Goal: Navigation & Orientation: Find specific page/section

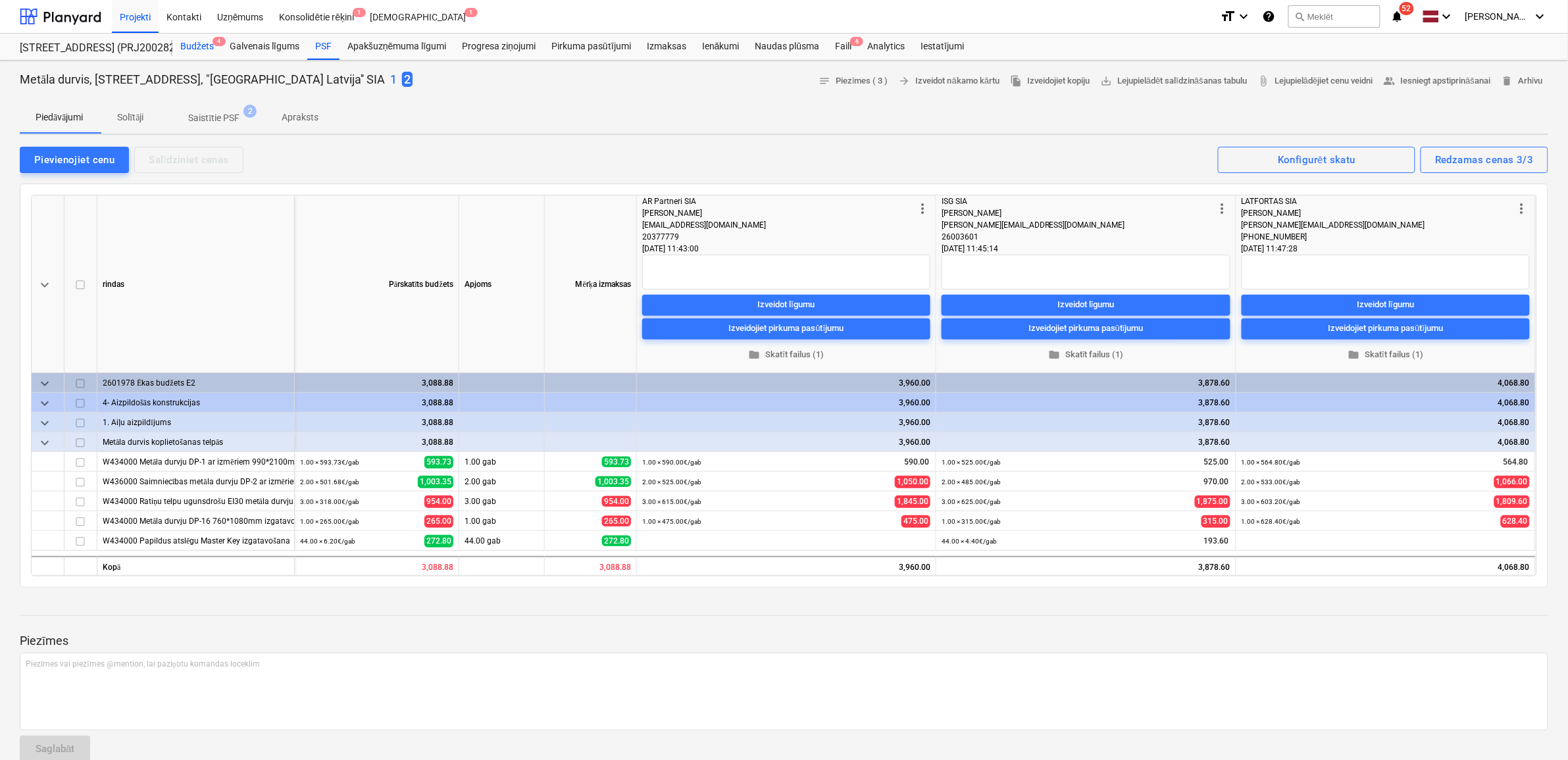
click at [201, 44] on div "Budžets 4" at bounding box center [197, 47] width 49 height 27
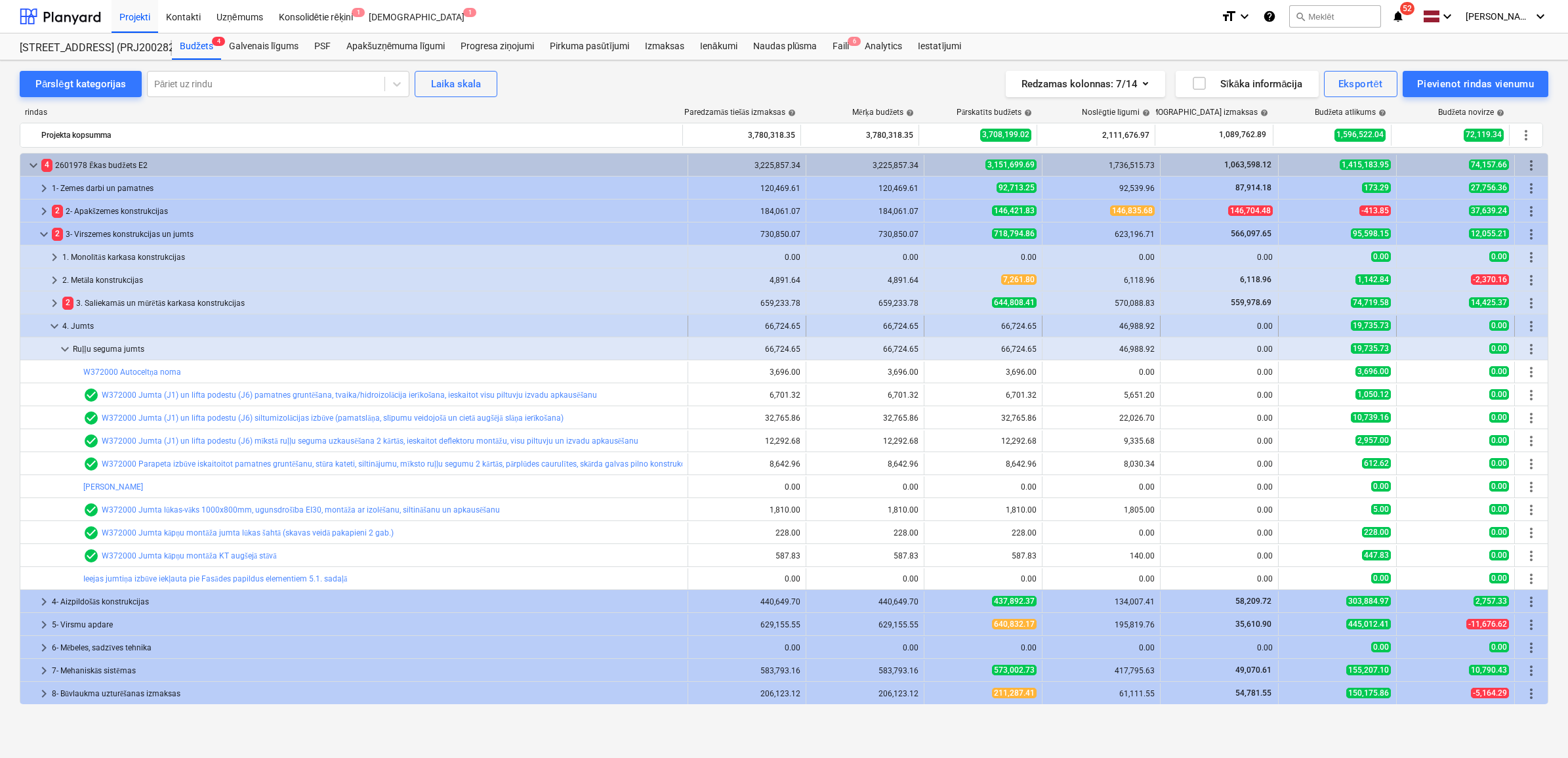
click at [48, 321] on span "keyboard_arrow_down" at bounding box center [55, 326] width 16 height 16
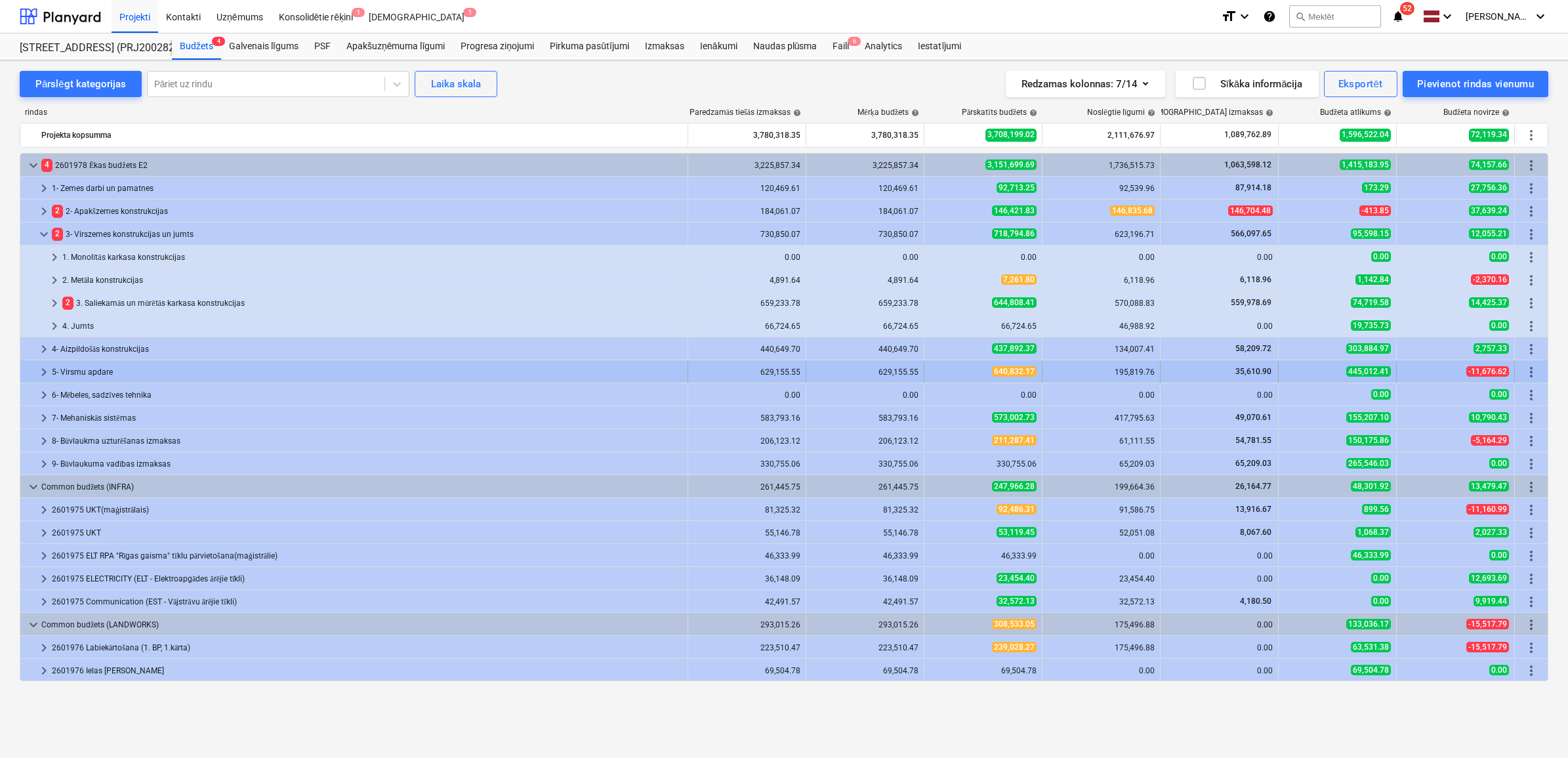
click at [40, 369] on span "keyboard_arrow_right" at bounding box center [44, 372] width 16 height 16
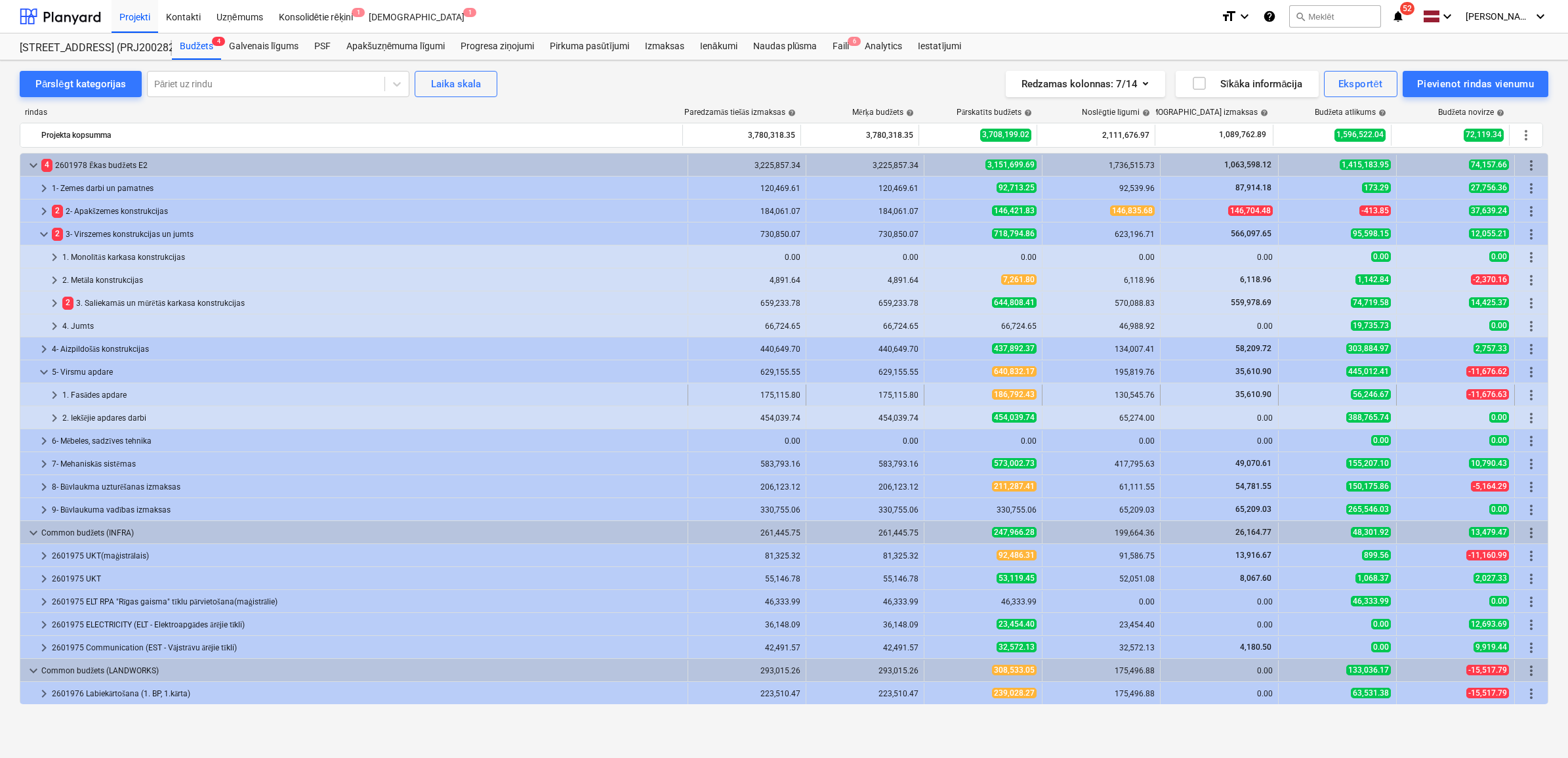
click at [44, 395] on div at bounding box center [36, 395] width 21 height 21
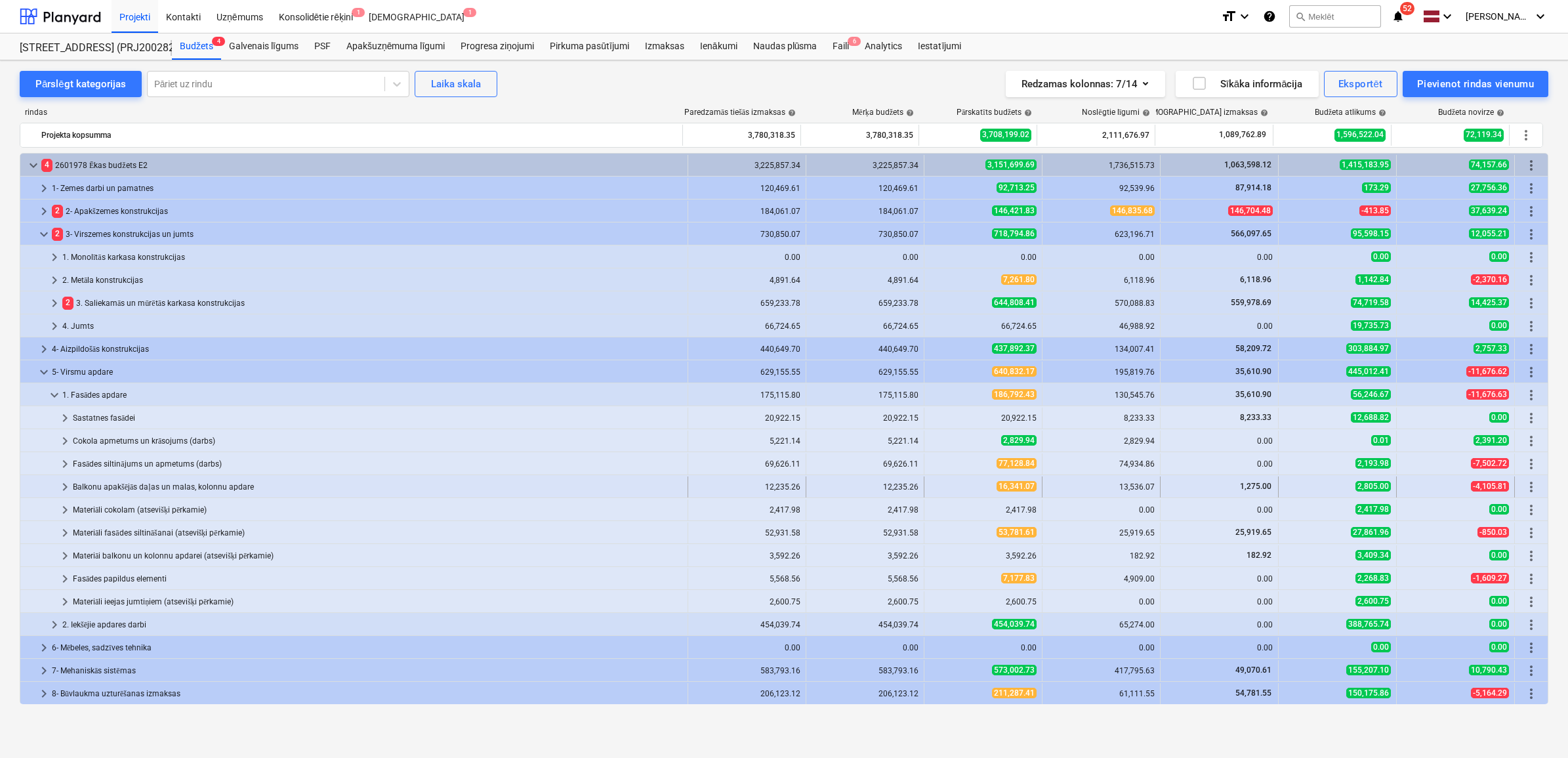
click at [59, 487] on span "keyboard_arrow_right" at bounding box center [65, 487] width 16 height 16
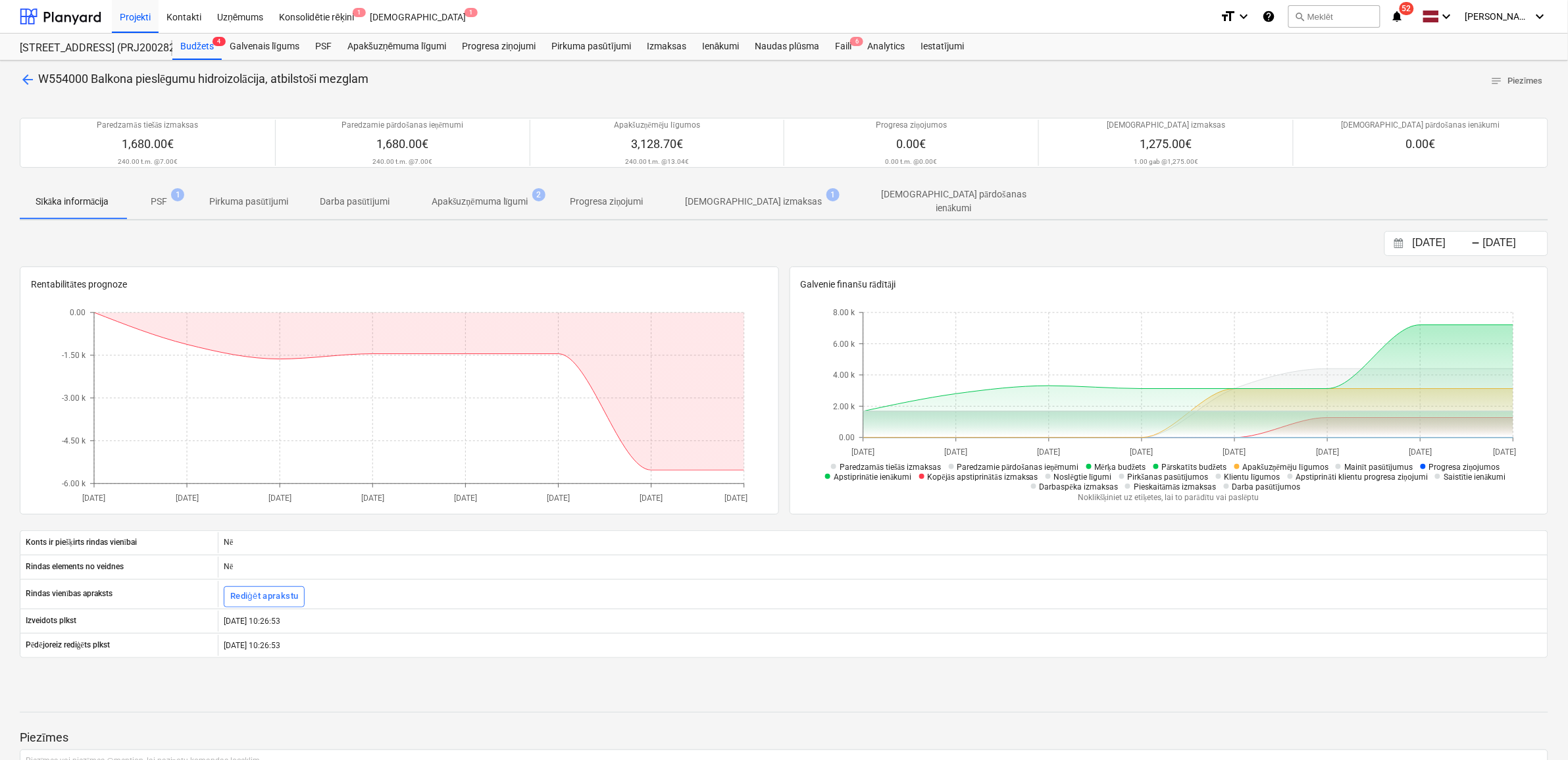
click at [494, 202] on p "Apakšuzņēmuma līgumi" at bounding box center [480, 202] width 97 height 14
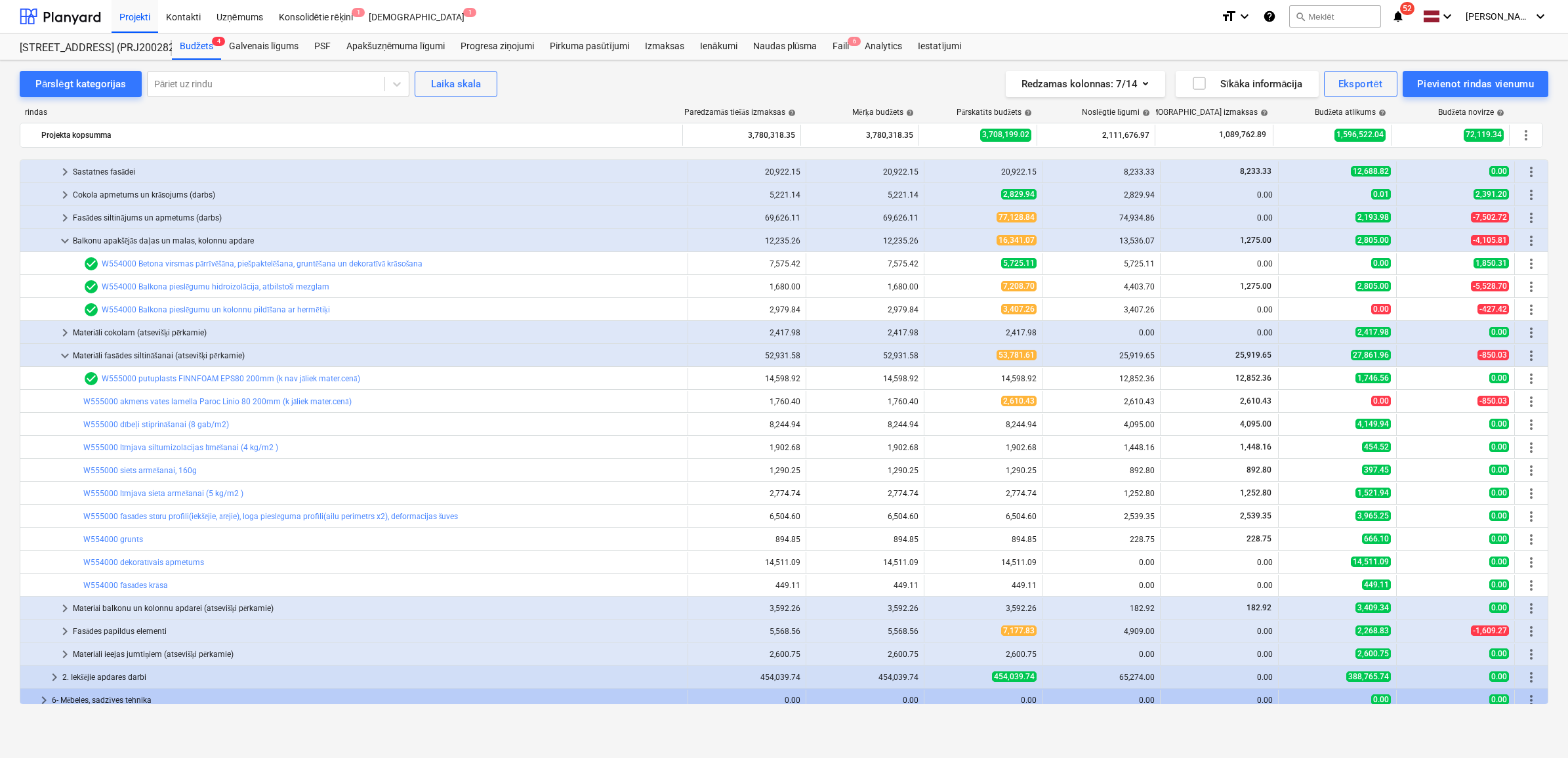
scroll to position [328, 0]
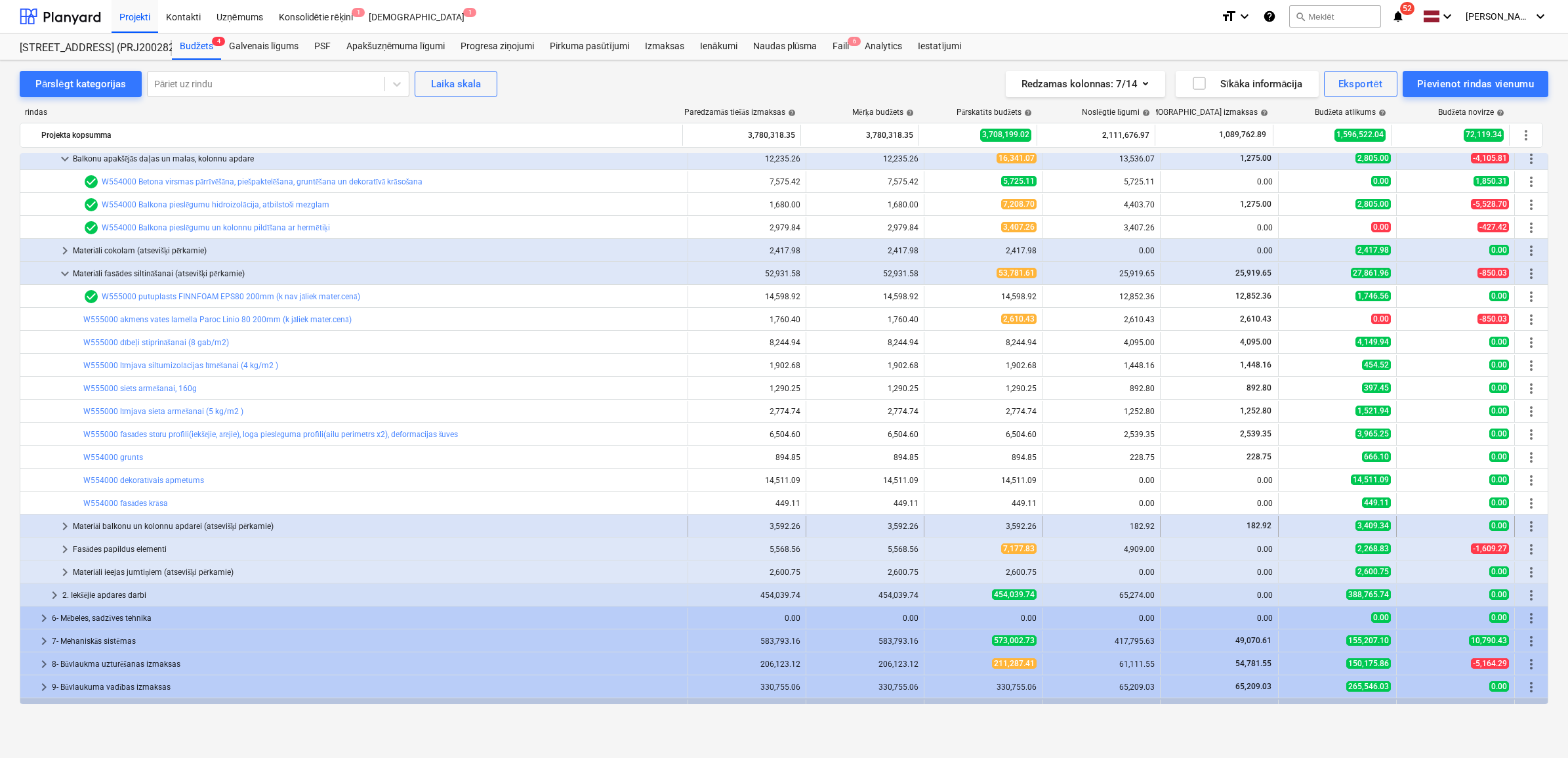
click at [178, 523] on div "Materiāi balkonu un kolonnu apdarei (atsevišķi pērkamie)" at bounding box center [377, 526] width 609 height 21
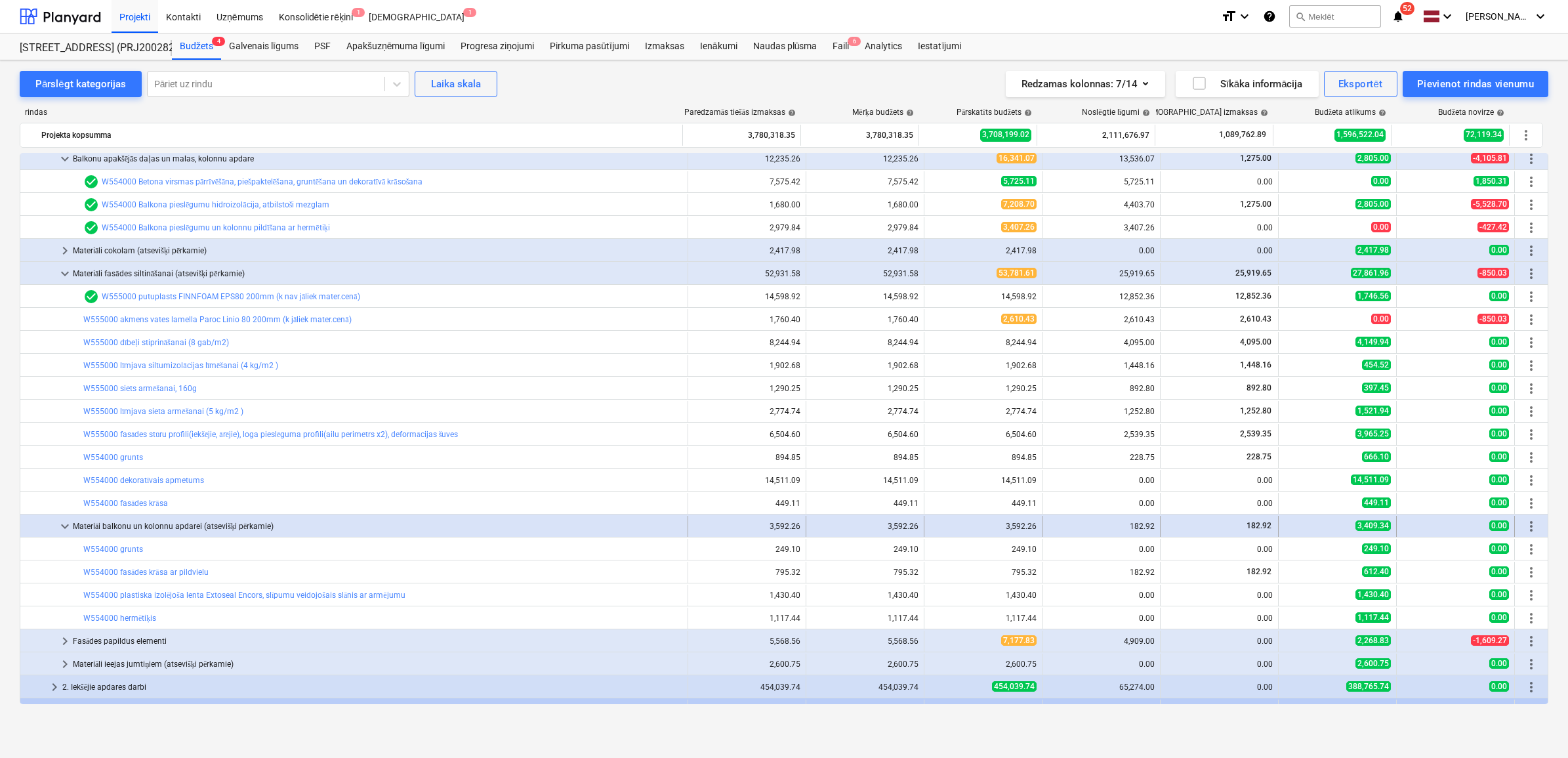
click at [126, 527] on div "Materiāi balkonu un kolonnu apdarei (atsevišķi pērkamie)" at bounding box center [377, 526] width 609 height 21
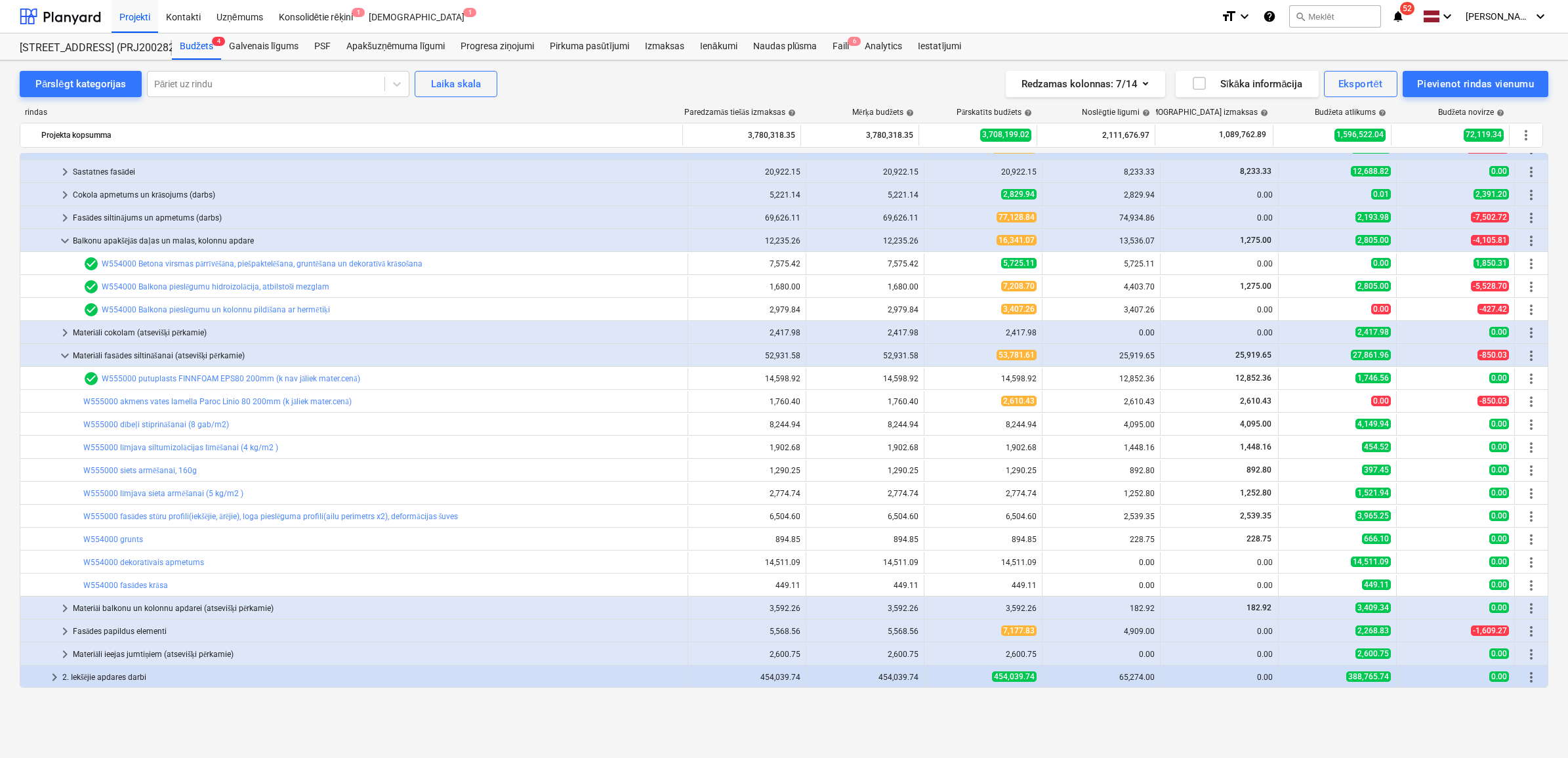
scroll to position [164, 0]
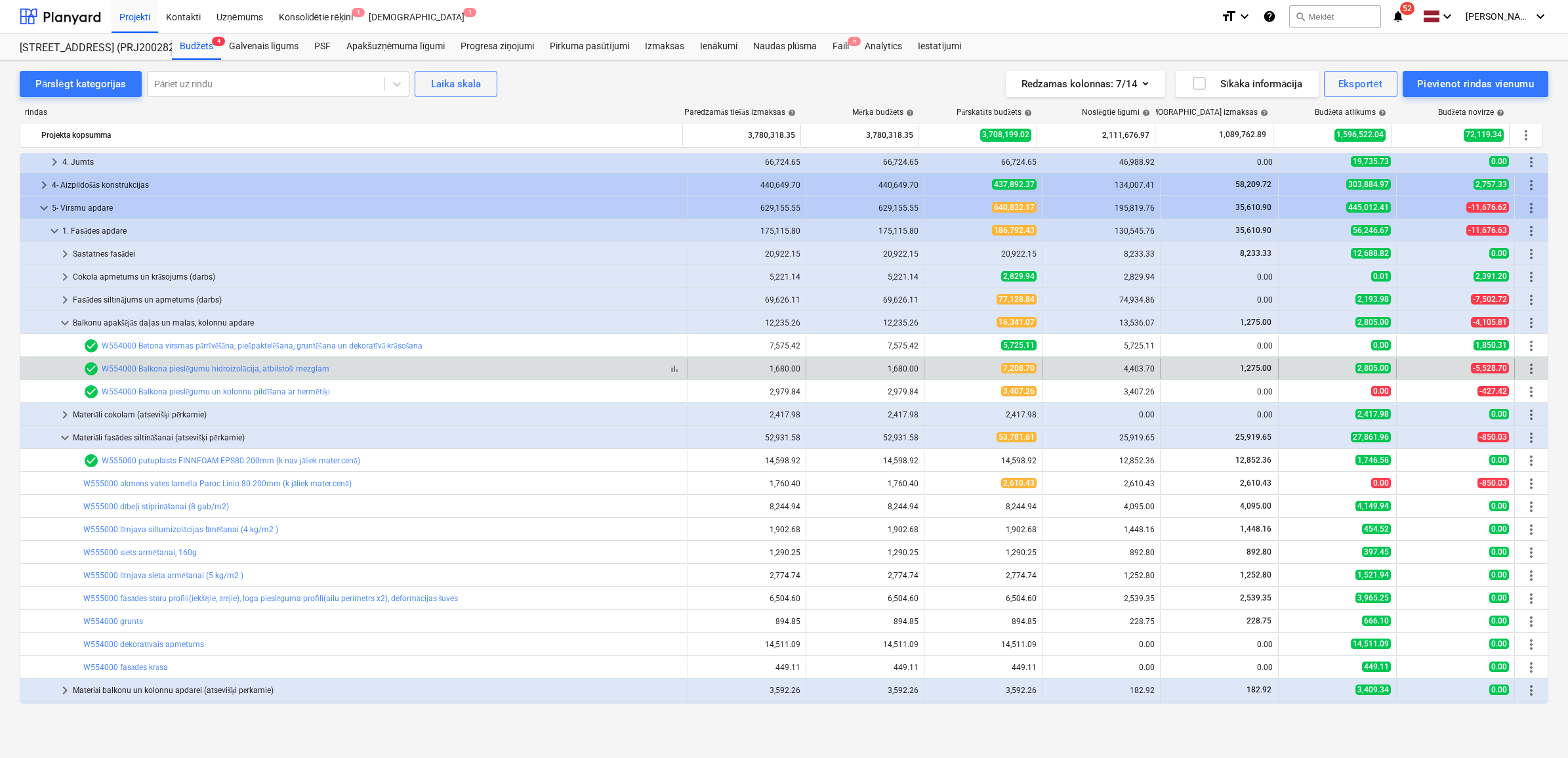
click at [168, 364] on div "W554000 Balkona pieslēgumu hidroizolācija, atbilstoši mezglam" at bounding box center [215, 369] width 228 height 10
click at [210, 371] on link "W554000 Balkona pieslēgumu hidroizolācija, atbilstoši mezglam" at bounding box center [215, 369] width 228 height 9
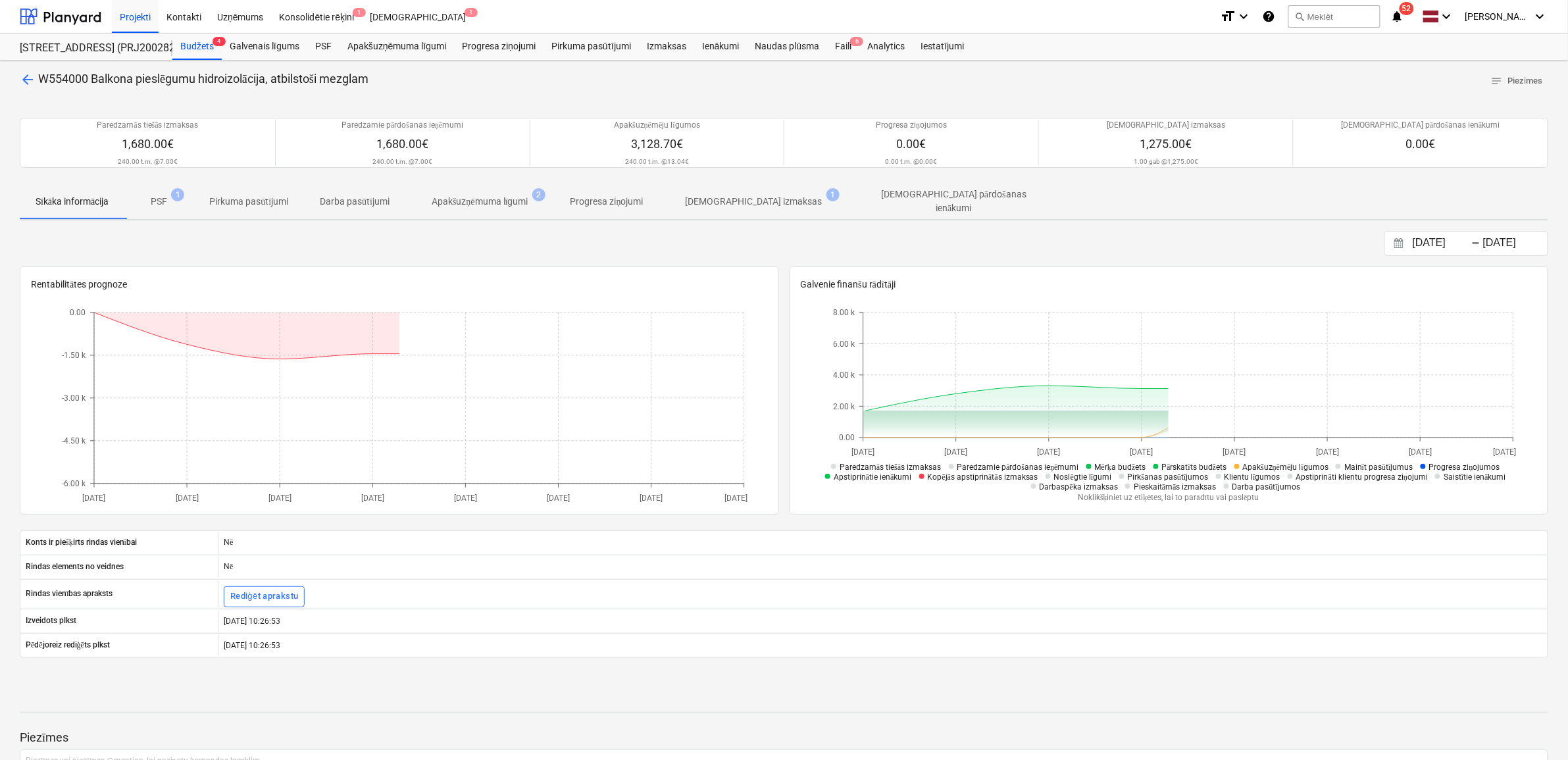
click at [730, 203] on p "[DEMOGRAPHIC_DATA] izmaksas" at bounding box center [754, 202] width 137 height 14
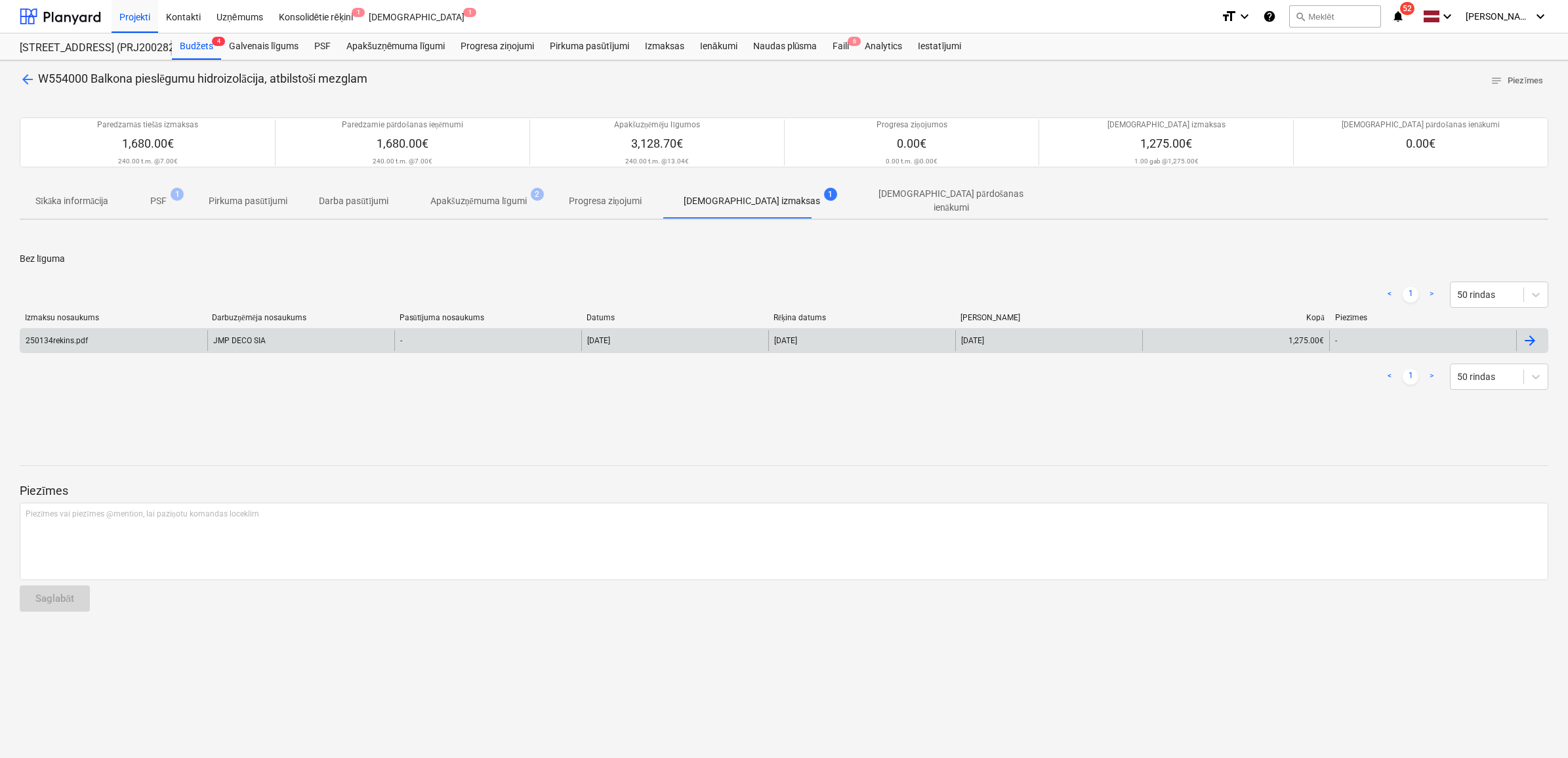
click at [239, 335] on div "JMP DECO SIA" at bounding box center [301, 340] width 187 height 21
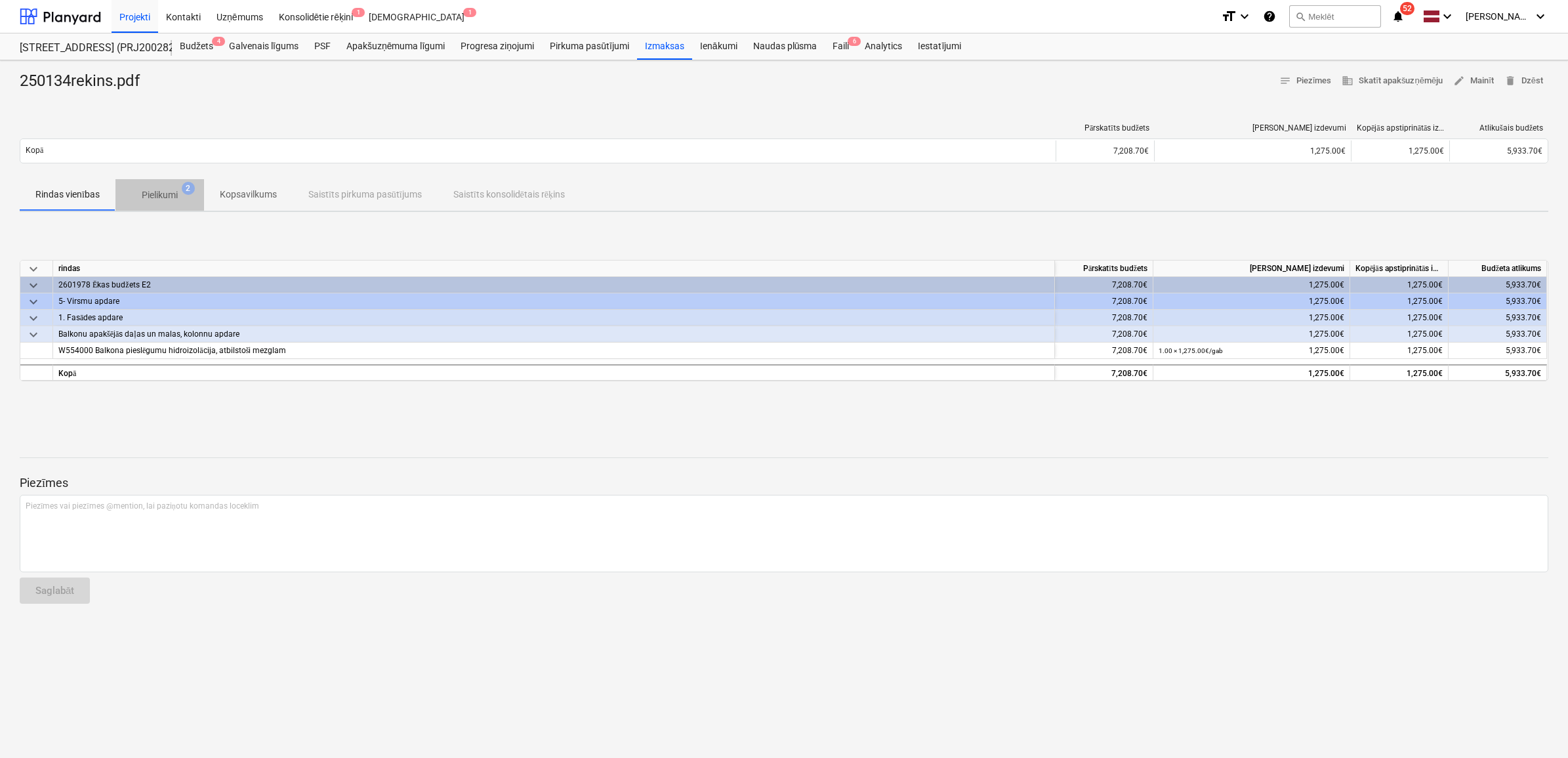
click at [164, 189] on p "Pielikumi" at bounding box center [160, 196] width 36 height 14
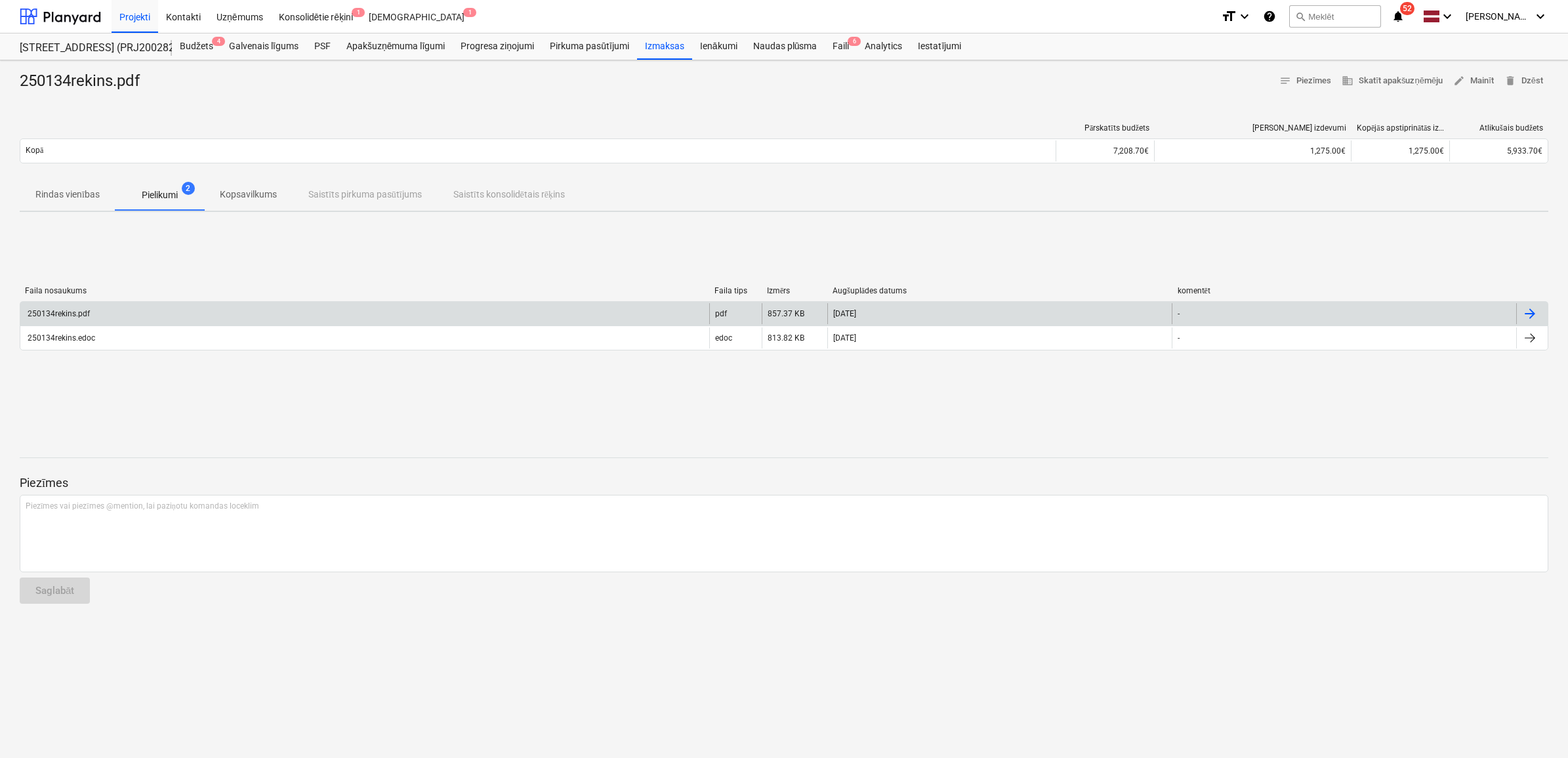
click at [214, 310] on div "250134rekins.pdf" at bounding box center [365, 313] width 689 height 21
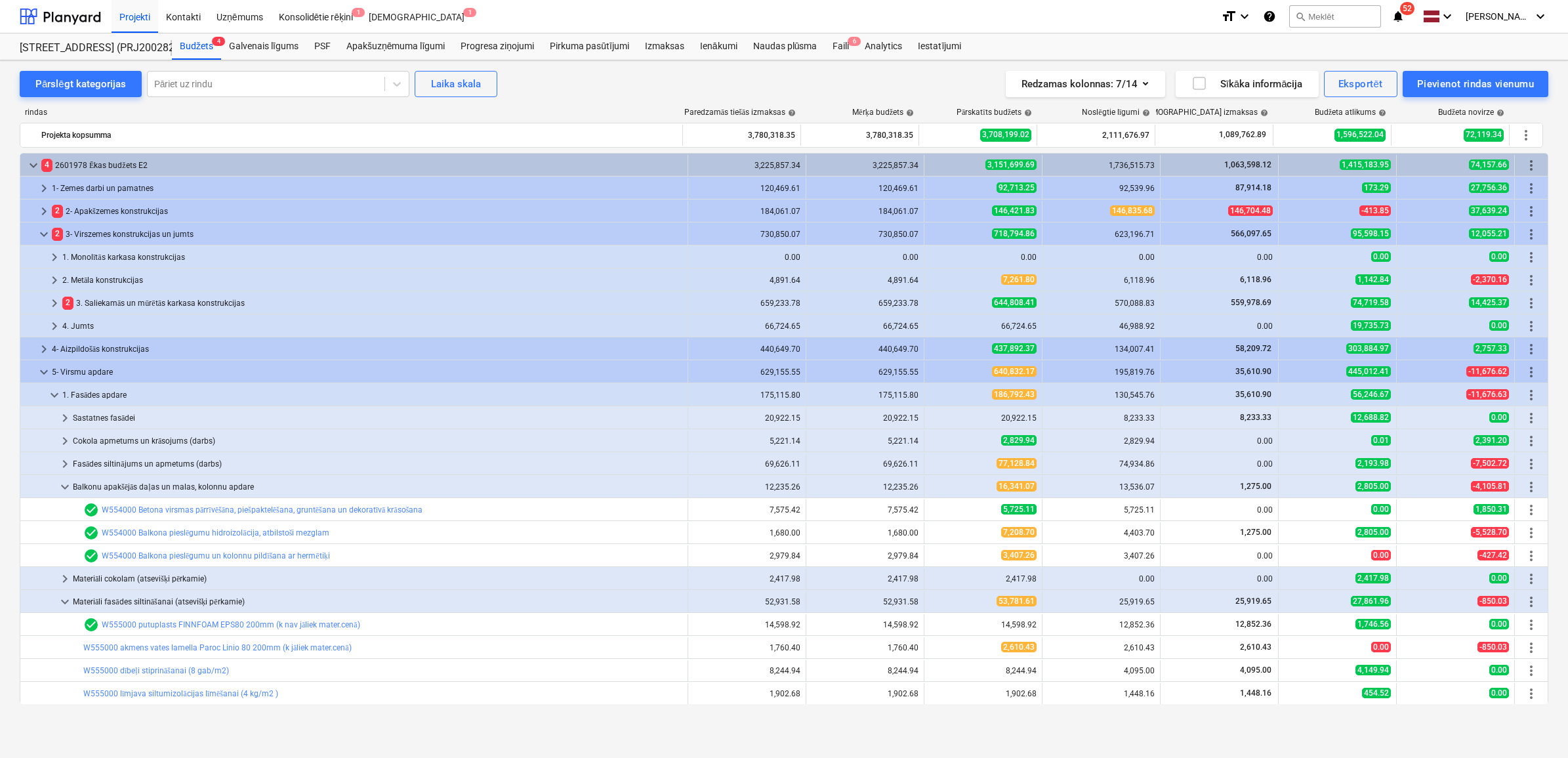
scroll to position [164, 0]
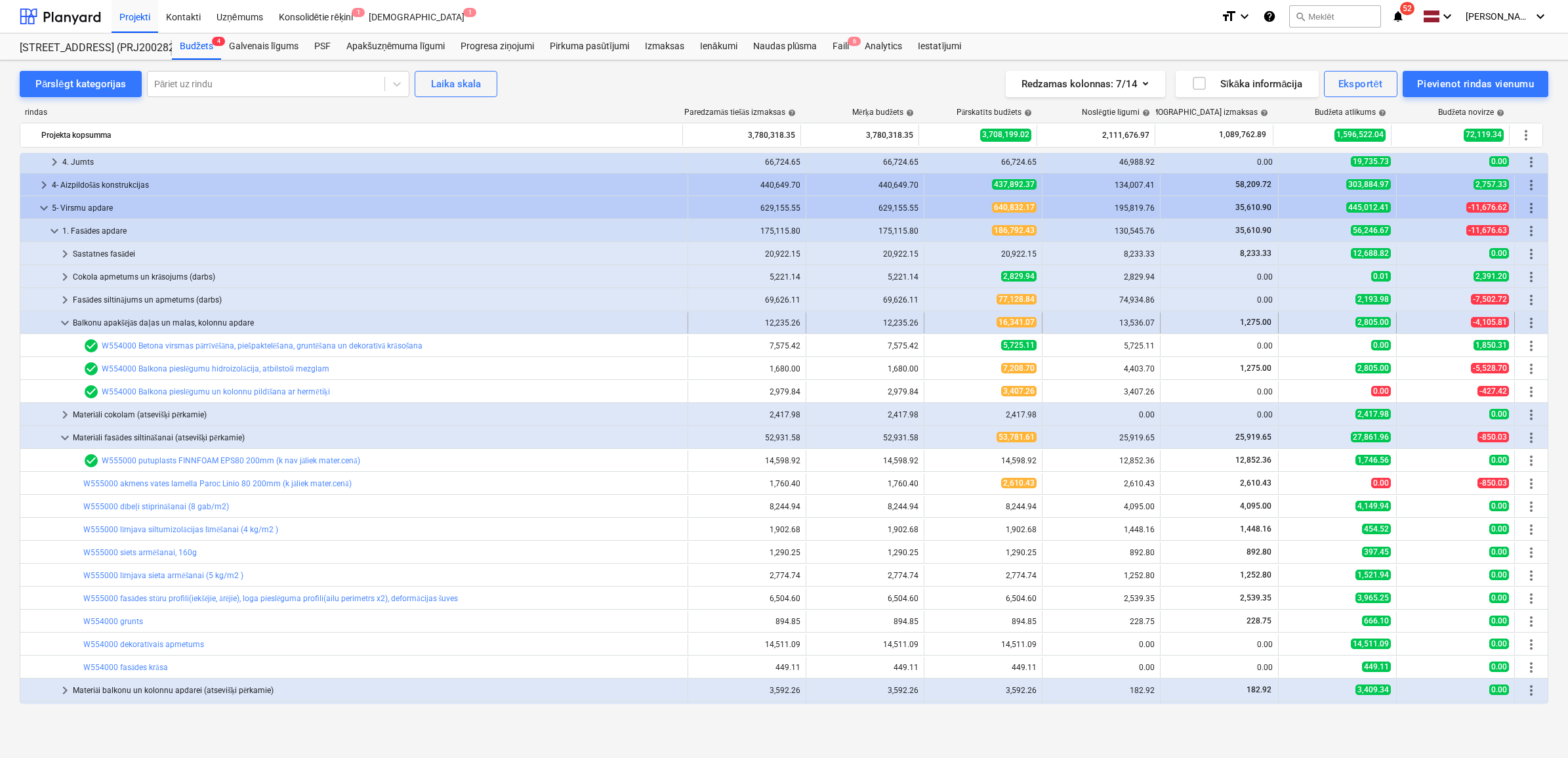
click at [72, 330] on div "Balkonu apakšējās daļas un malas, kolonnu apdare" at bounding box center [377, 323] width 609 height 21
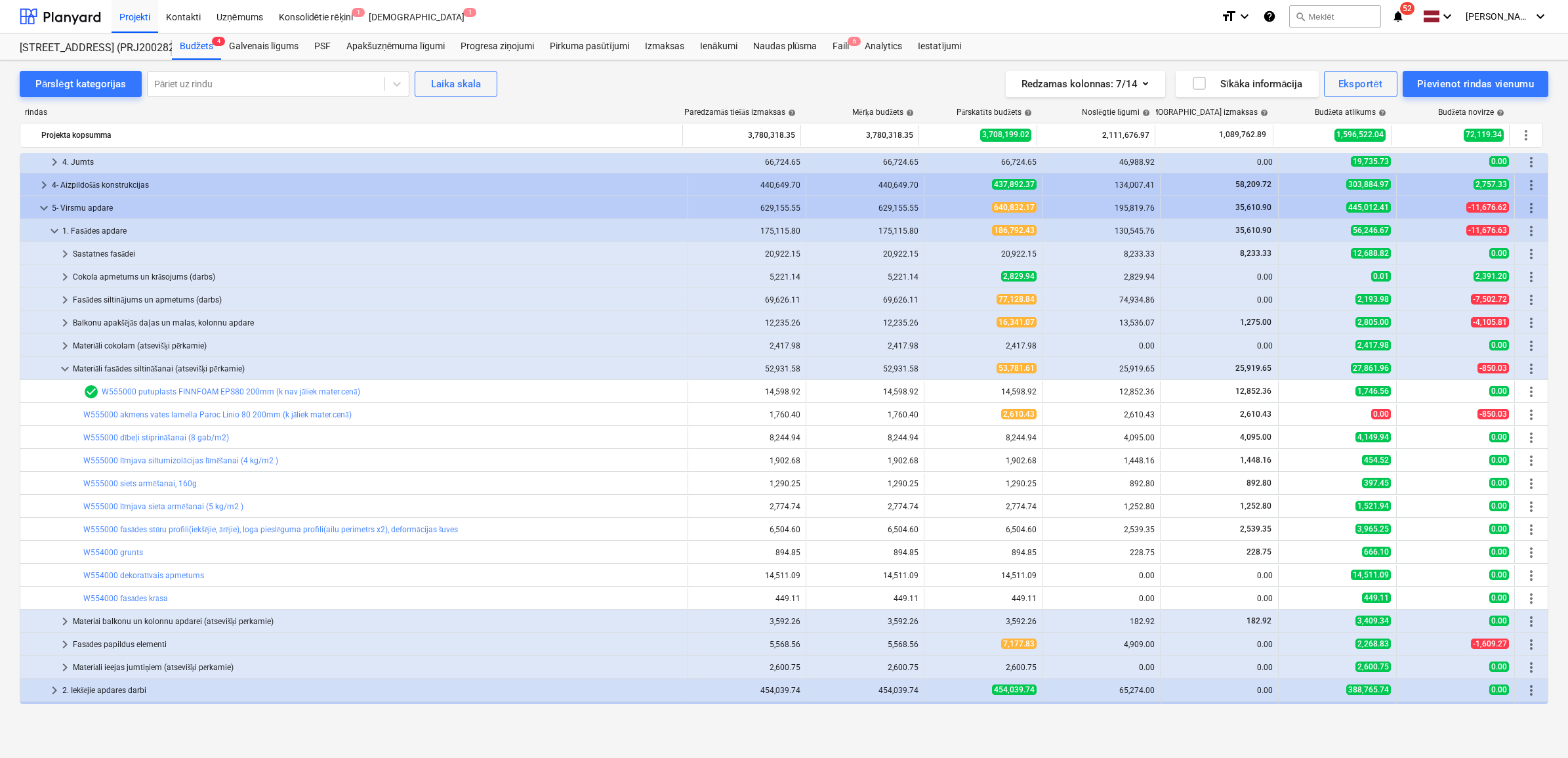
click at [62, 363] on span "keyboard_arrow_down" at bounding box center [65, 369] width 16 height 16
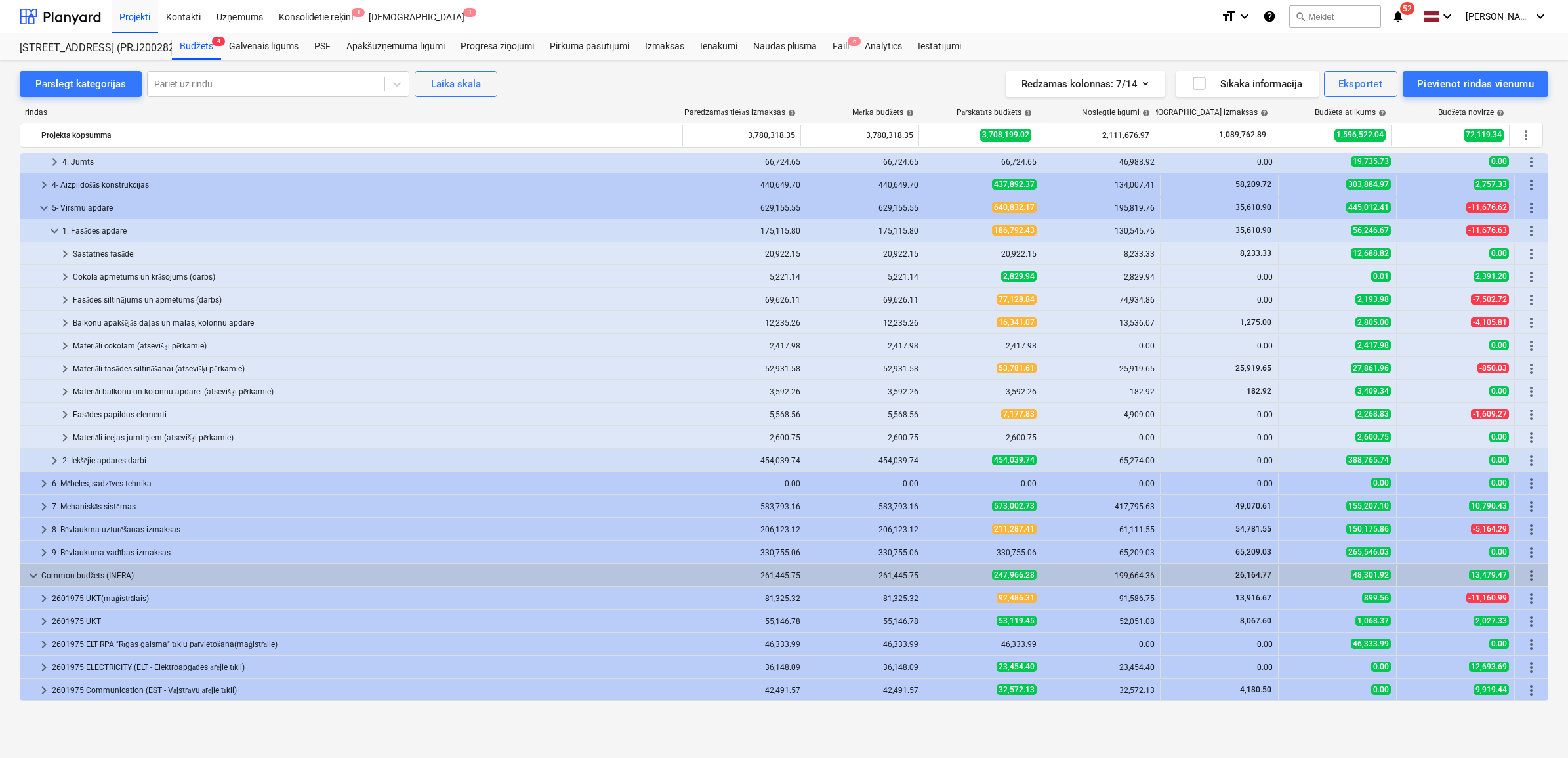
scroll to position [0, 0]
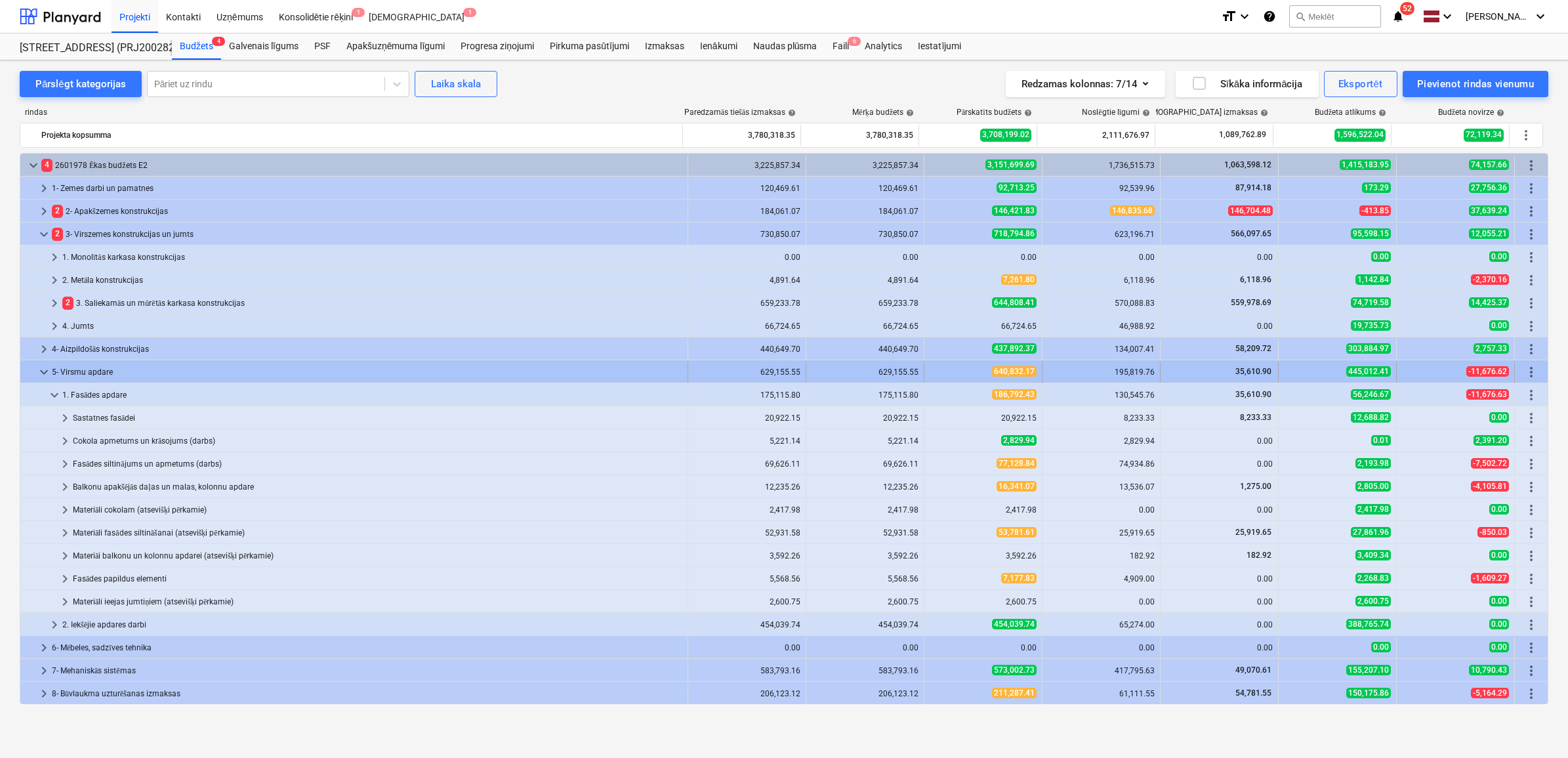
click at [37, 367] on span "keyboard_arrow_down" at bounding box center [44, 372] width 16 height 16
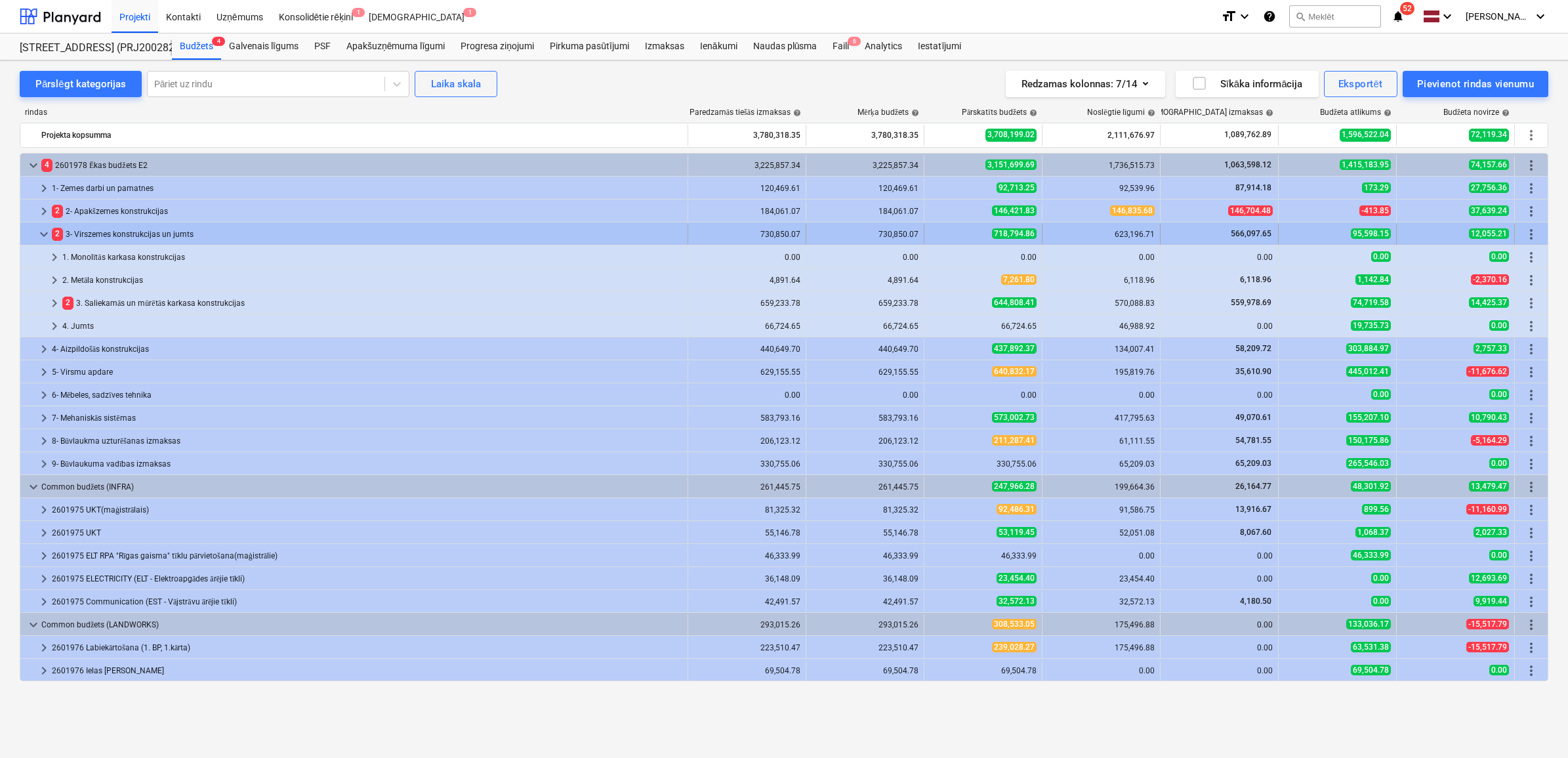
click at [49, 228] on span "keyboard_arrow_down" at bounding box center [44, 234] width 16 height 16
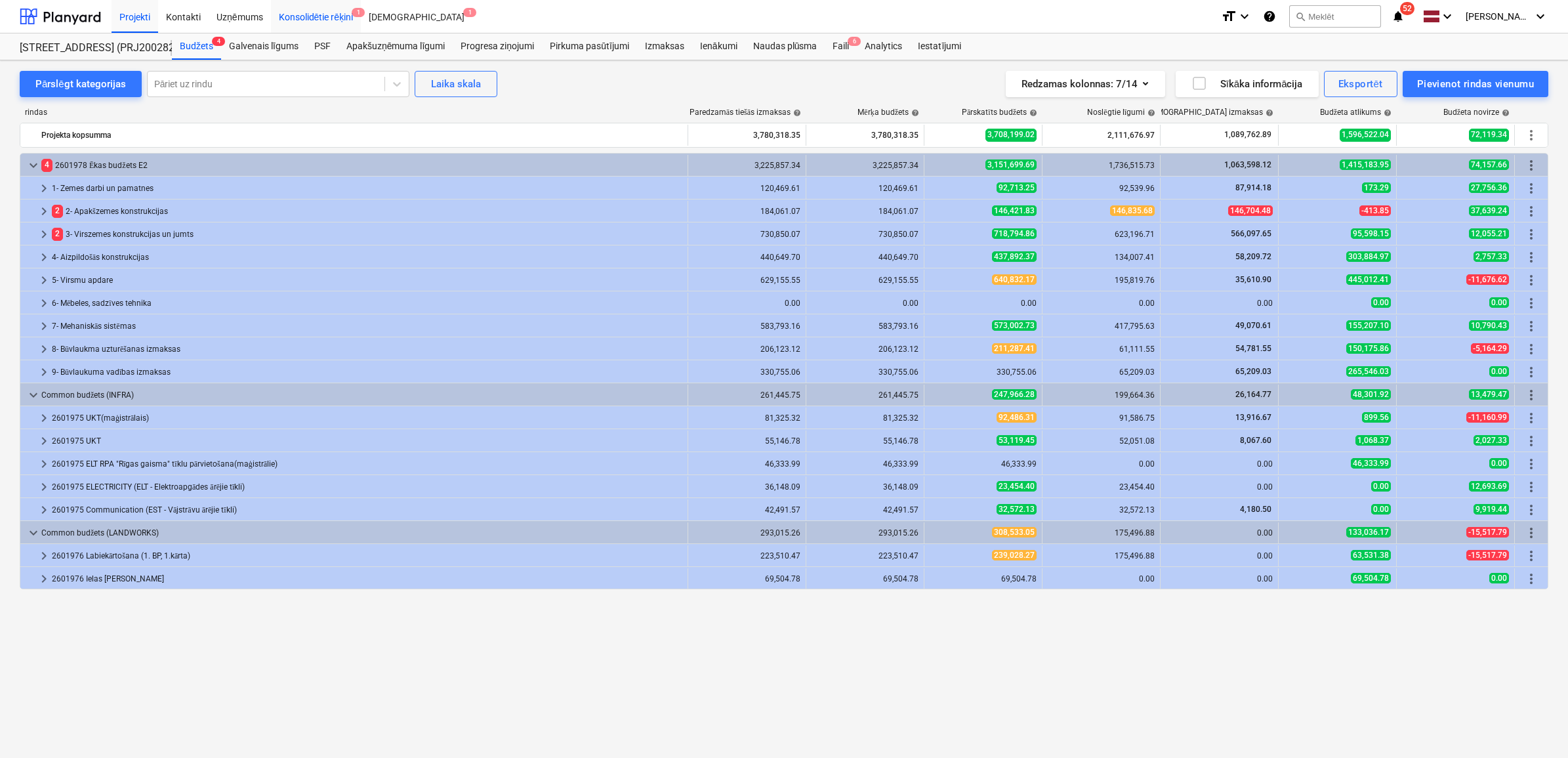
click at [313, 11] on div "Konsolidētie rēķini 1" at bounding box center [316, 16] width 90 height 34
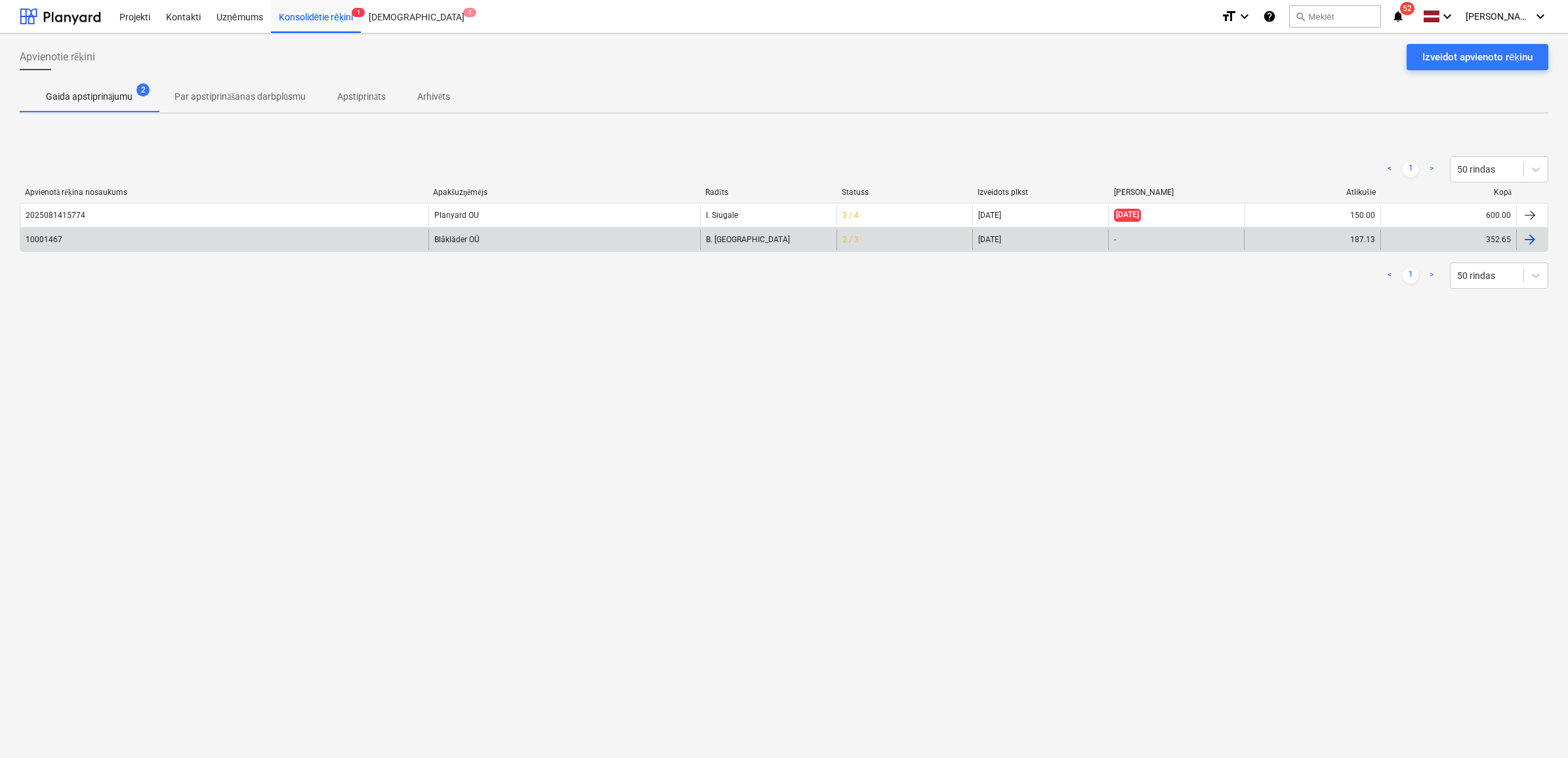
click at [236, 240] on div "10001467" at bounding box center [224, 239] width 408 height 21
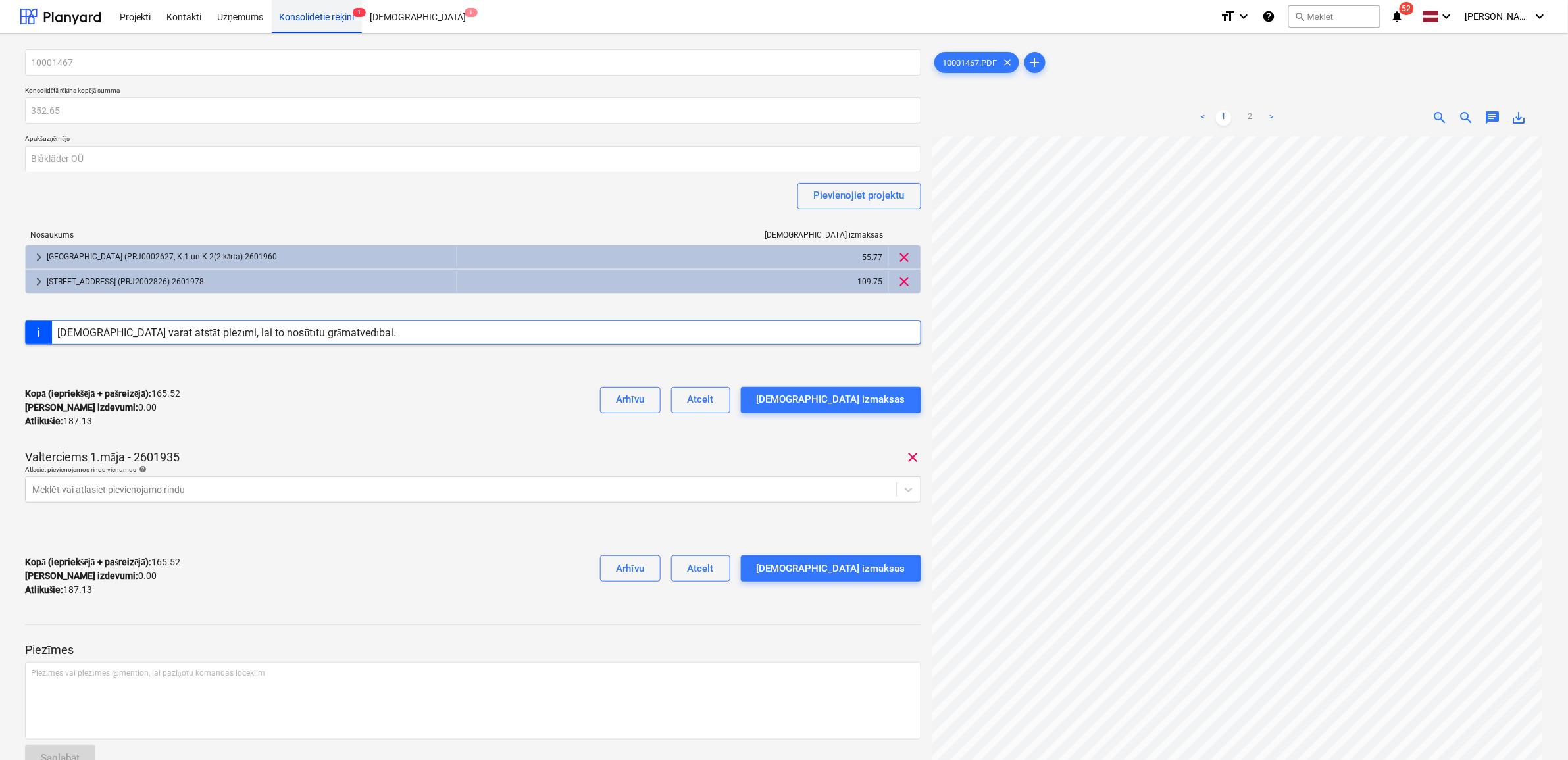
click at [332, 17] on div "Konsolidētie rēķini 1" at bounding box center [317, 16] width 91 height 34
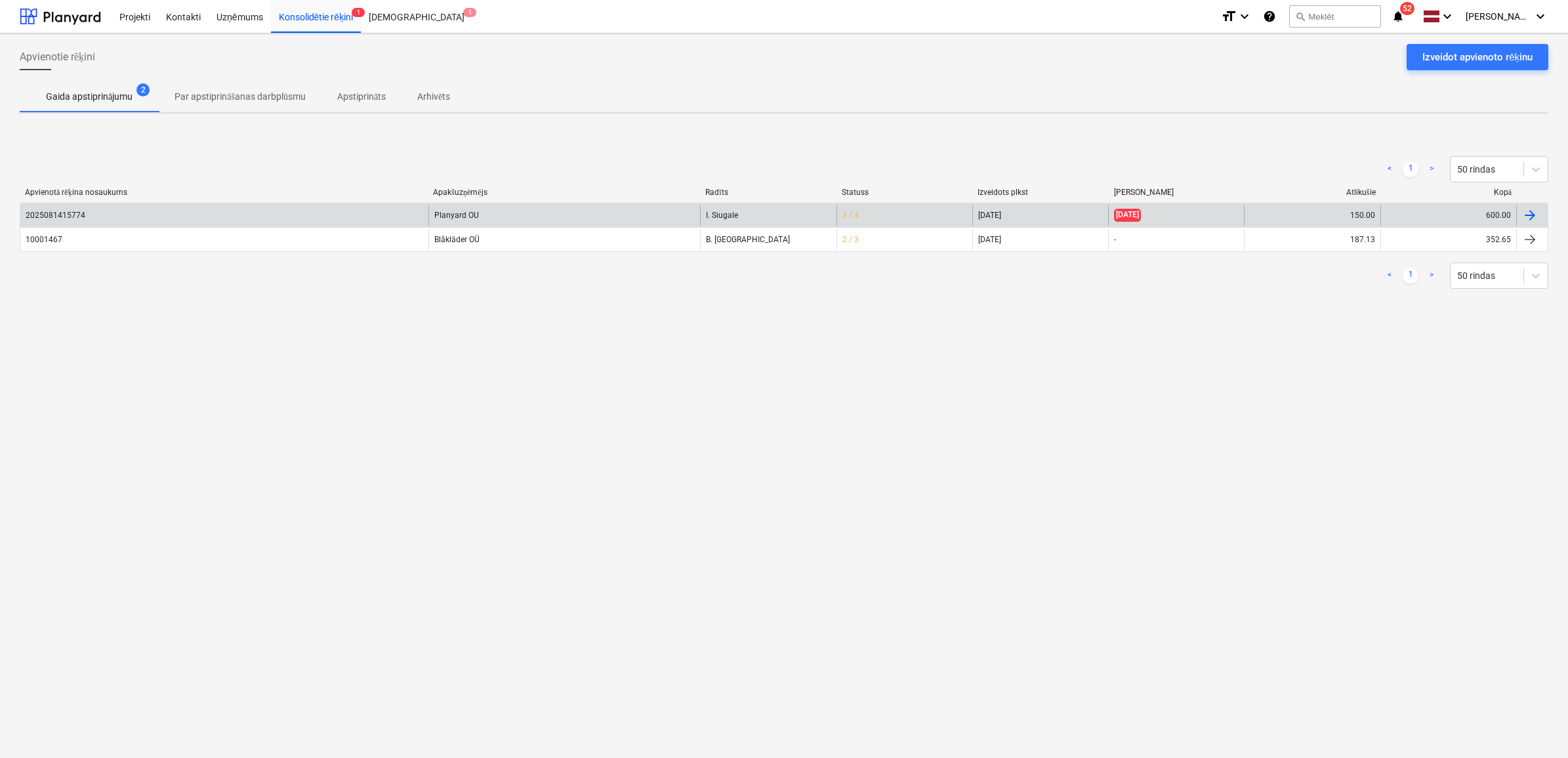
click at [352, 215] on div "2025081415774" at bounding box center [224, 215] width 408 height 21
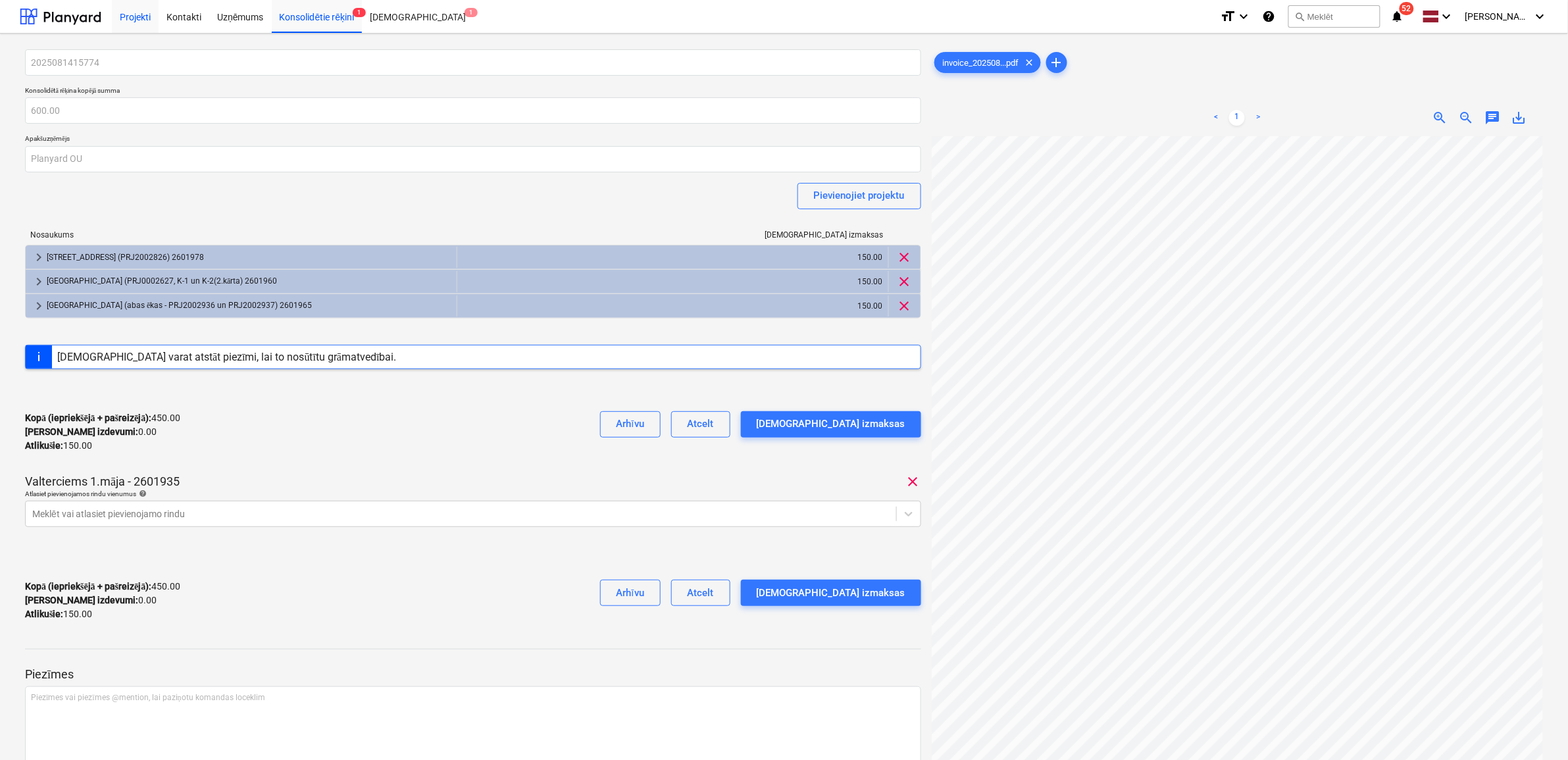
click at [133, 19] on div "Projekti" at bounding box center [135, 16] width 47 height 34
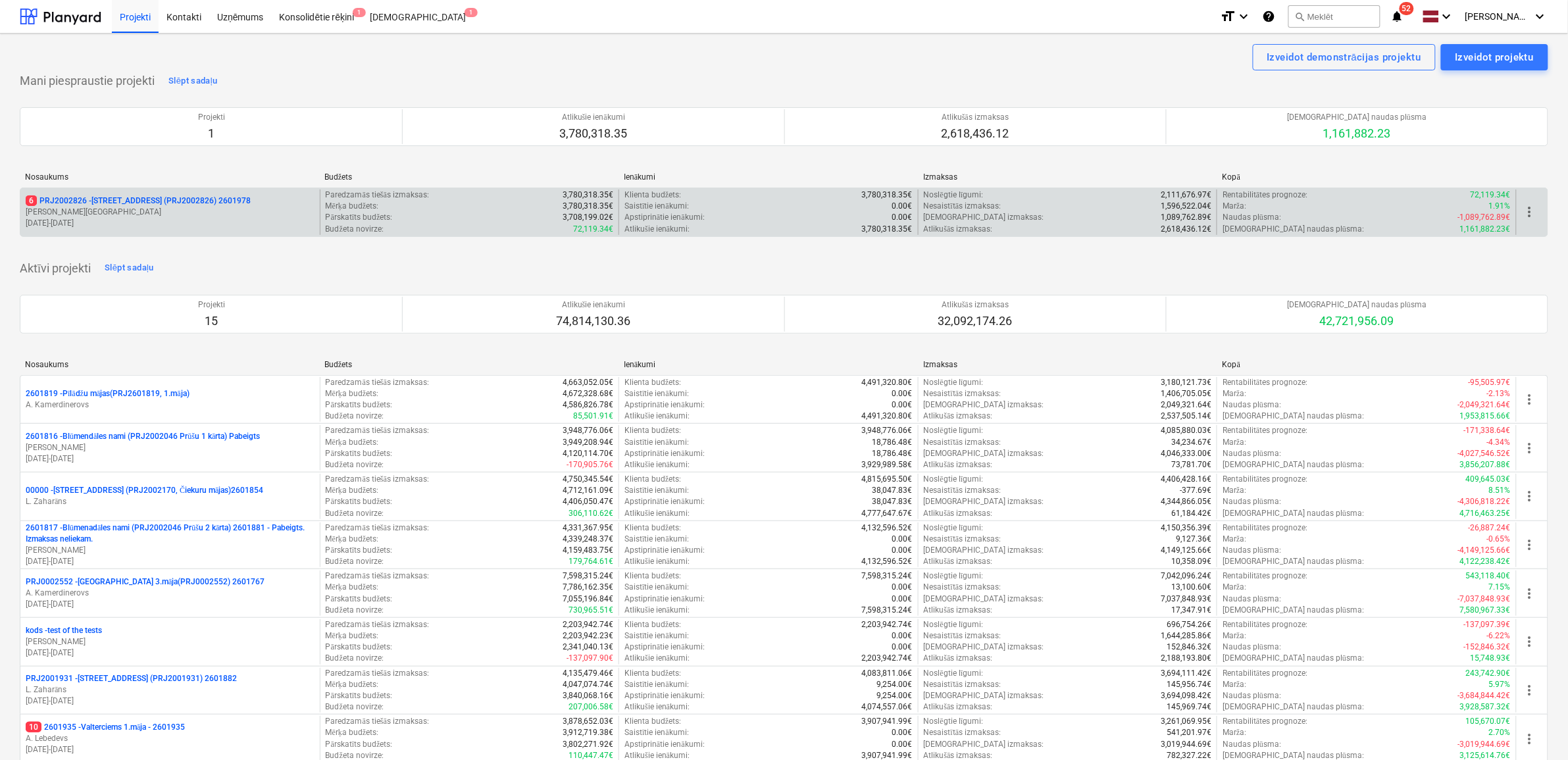
click at [88, 202] on p "6 PRJ2002826 - [STREET_ADDRESS] (PRJ2002826) 2601978" at bounding box center [138, 201] width 225 height 11
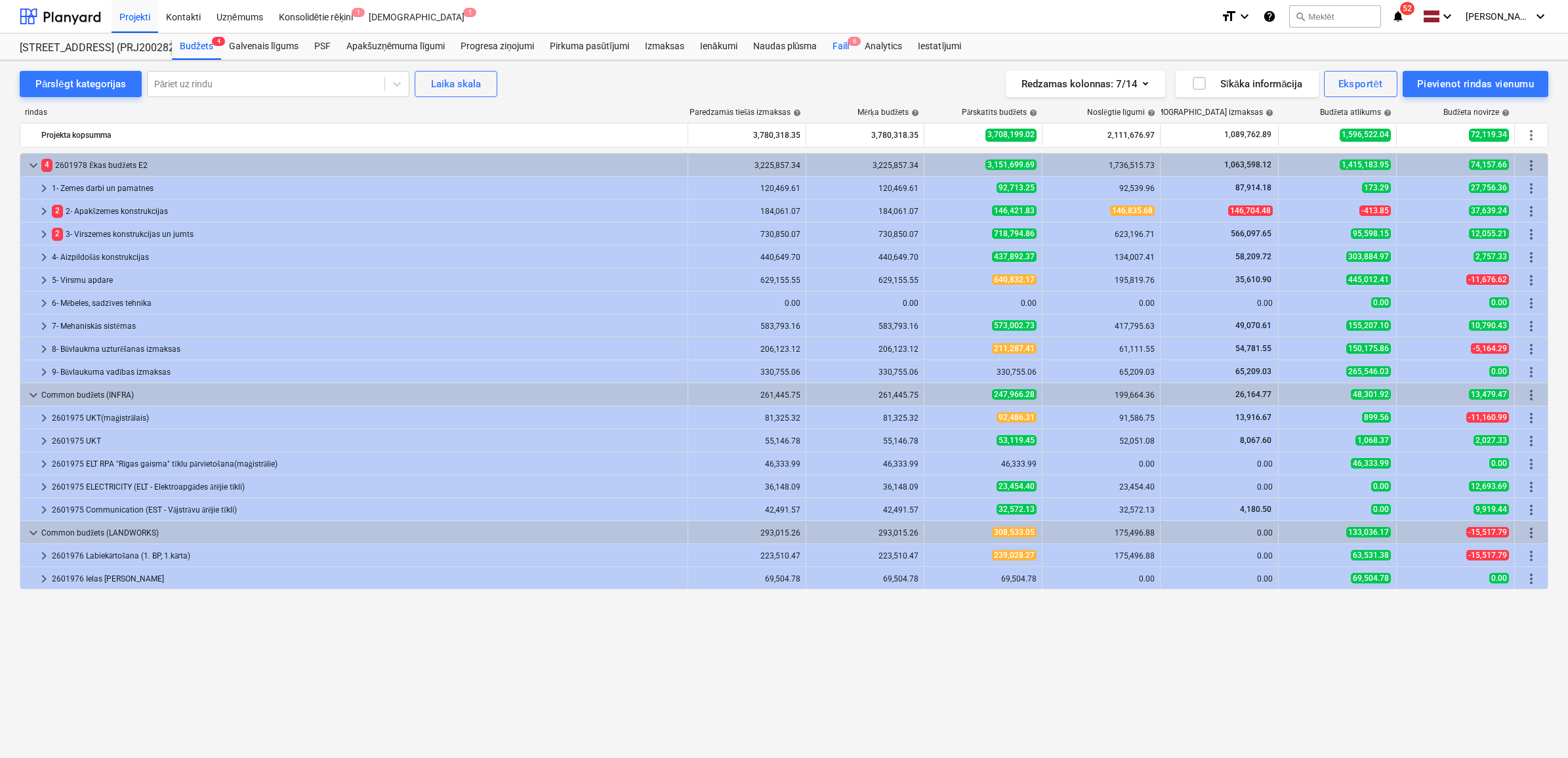
click at [841, 40] on div "Faili 6" at bounding box center [840, 47] width 32 height 27
